Goal: Find contact information: Find contact information

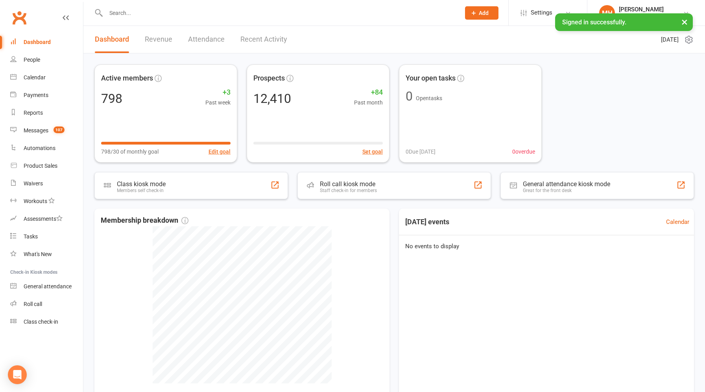
click at [157, 14] on input "text" at bounding box center [278, 12] width 351 height 11
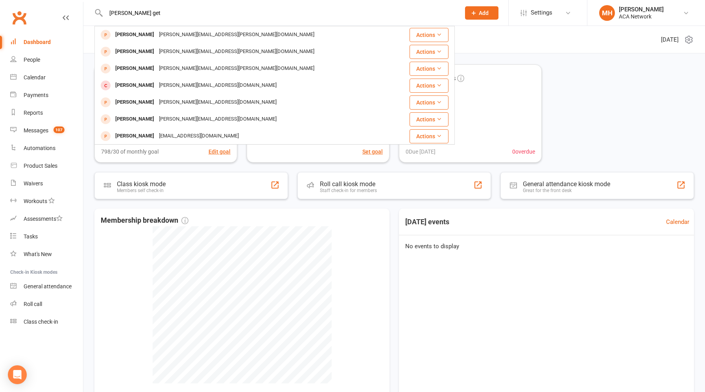
click at [271, 11] on input "[PERSON_NAME] get" at bounding box center [278, 12] width 351 height 11
type input "j"
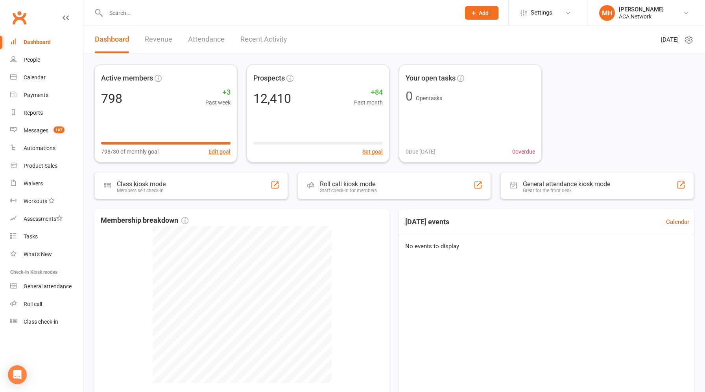
paste input "[EMAIL_ADDRESS][DOMAIN_NAME]"
type input "[EMAIL_ADDRESS][DOMAIN_NAME]"
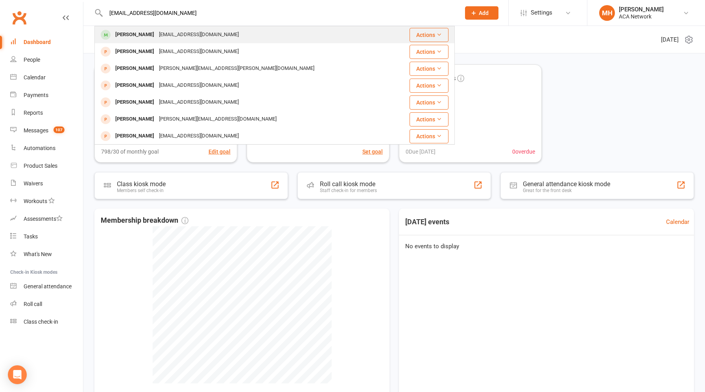
click at [203, 38] on div "[EMAIL_ADDRESS][DOMAIN_NAME]" at bounding box center [199, 34] width 85 height 11
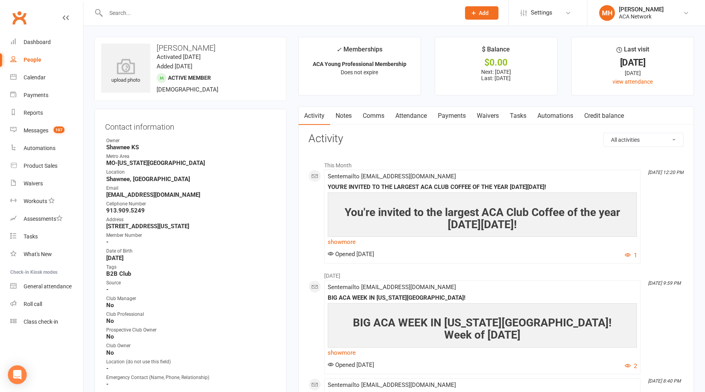
click at [195, 11] on input "text" at bounding box center [278, 12] width 351 height 11
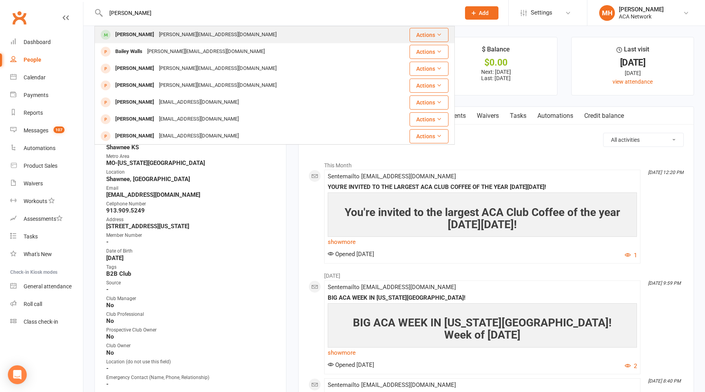
type input "[PERSON_NAME]"
click at [184, 51] on div "[PERSON_NAME][EMAIL_ADDRESS][DOMAIN_NAME]" at bounding box center [206, 51] width 122 height 11
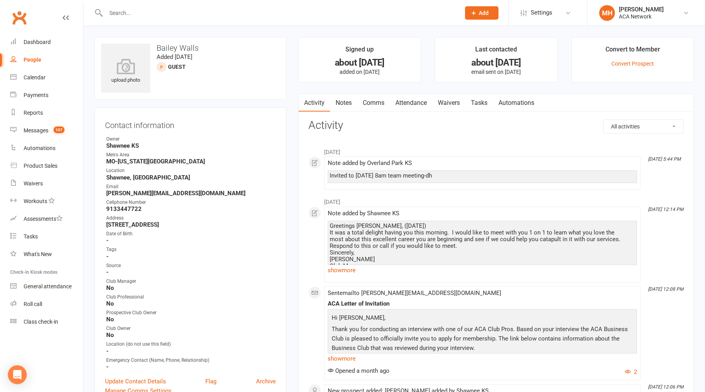
click at [193, 18] on input "text" at bounding box center [278, 12] width 351 height 11
type input "[PERSON_NAME]"
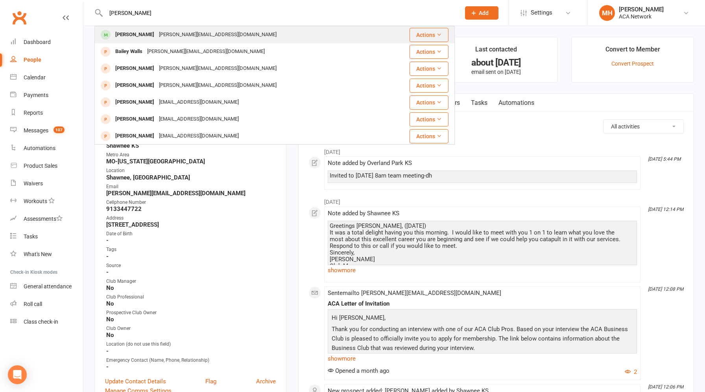
click at [168, 37] on div "[PERSON_NAME][EMAIL_ADDRESS][DOMAIN_NAME]" at bounding box center [218, 34] width 122 height 11
click at [0, 0] on div "Loading" at bounding box center [0, 0] width 0 height 0
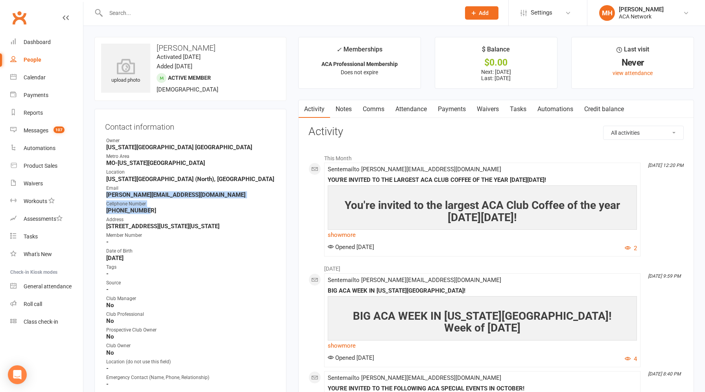
drag, startPoint x: 150, startPoint y: 212, endPoint x: 99, endPoint y: 196, distance: 53.1
click at [99, 196] on div "Contact information Owner [US_STATE][GEOGRAPHIC_DATA] [GEOGRAPHIC_DATA]-[US_STA…" at bounding box center [190, 266] width 192 height 315
copy ul "[PERSON_NAME][EMAIL_ADDRESS][DOMAIN_NAME] Cellphone Number [PHONE_NUMBER]"
